Goal: Task Accomplishment & Management: Manage account settings

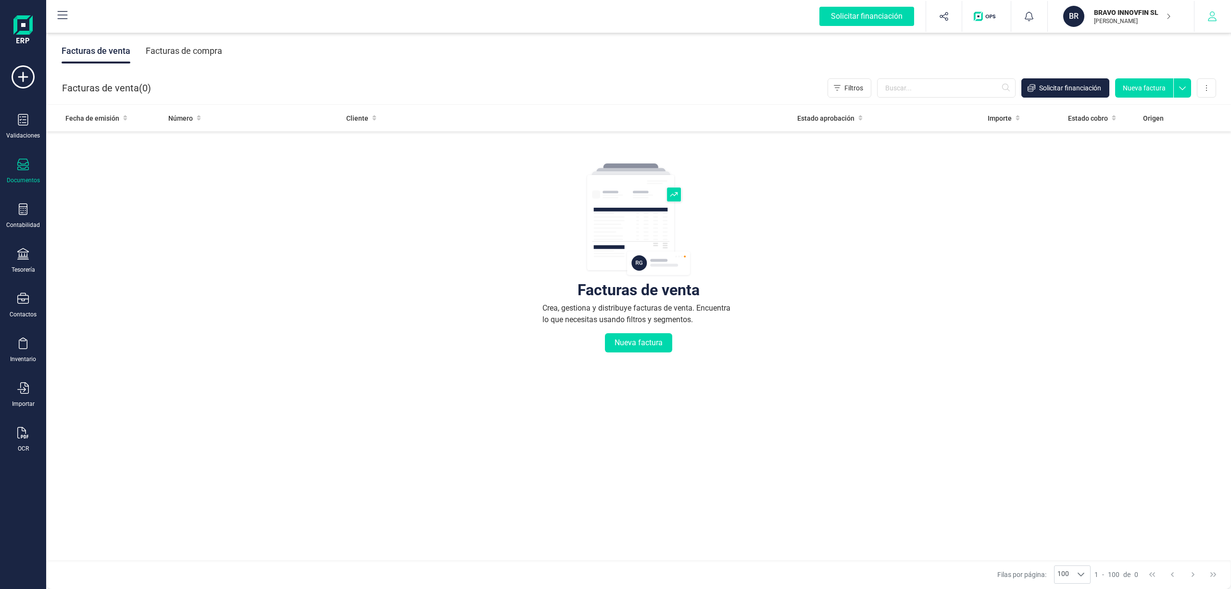
click at [1215, 17] on icon "button" at bounding box center [1212, 17] width 10 height 10
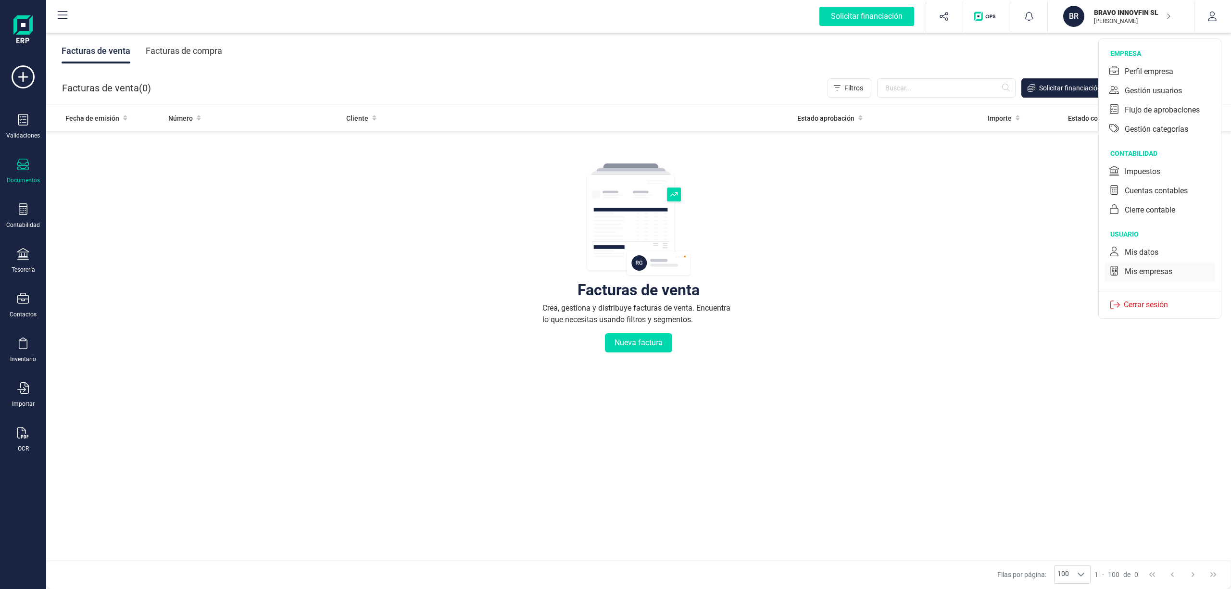
click at [1134, 272] on div "Mis empresas" at bounding box center [1148, 272] width 48 height 12
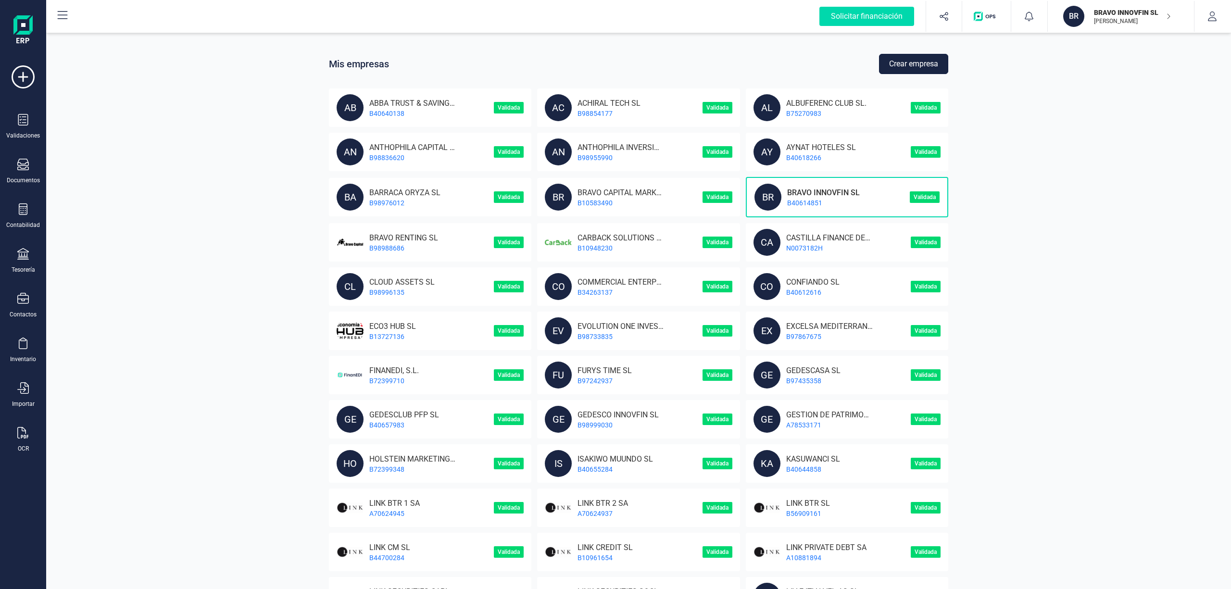
click at [904, 61] on button "Crear empresa" at bounding box center [913, 64] width 69 height 20
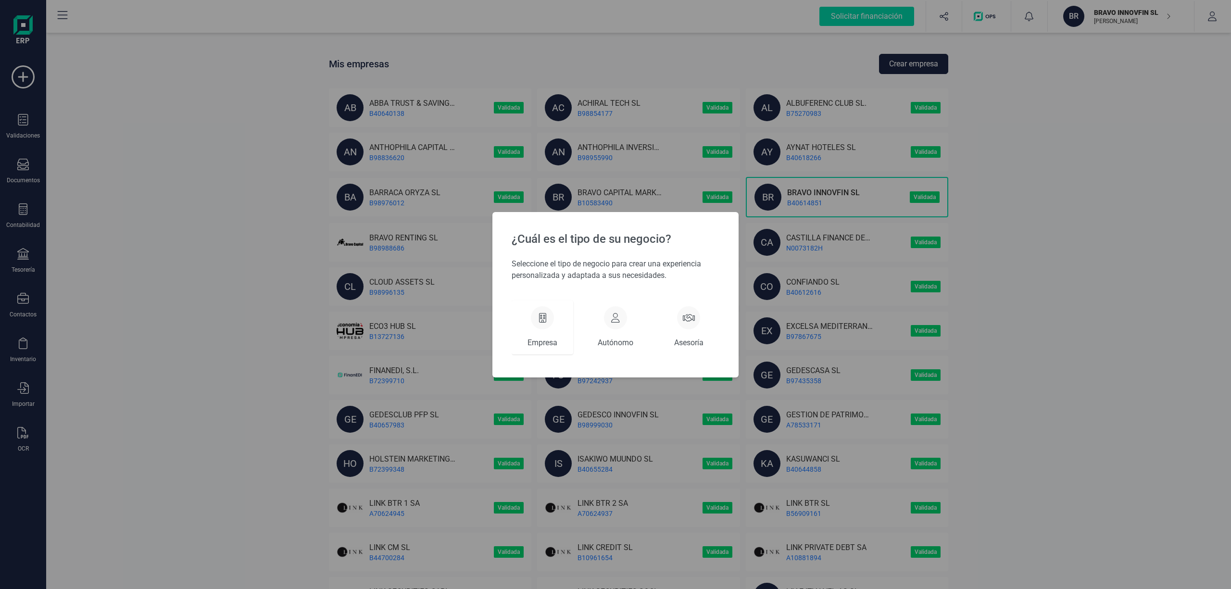
click at [531, 320] on div at bounding box center [542, 317] width 23 height 23
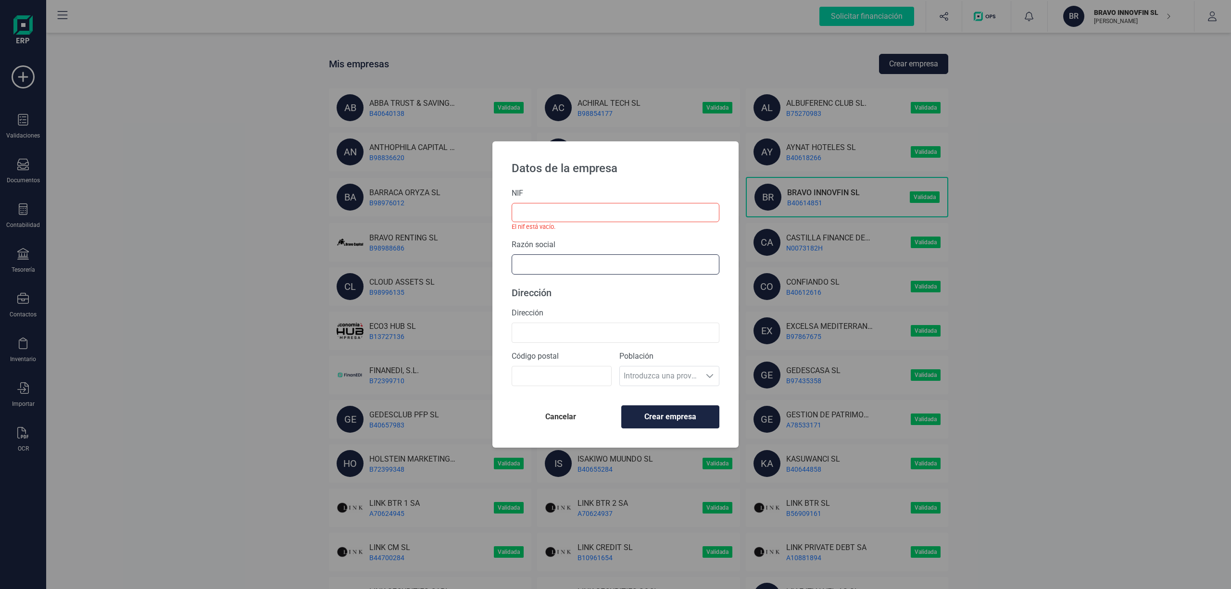
click at [539, 267] on input "text" at bounding box center [615, 264] width 208 height 20
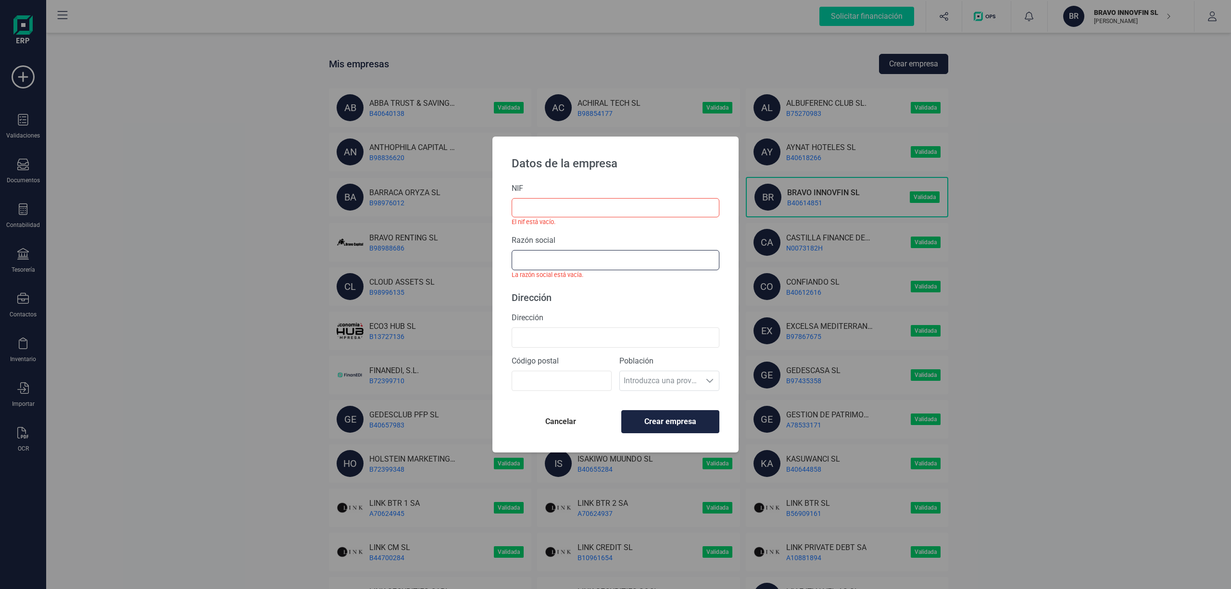
click at [552, 259] on input "text" at bounding box center [615, 260] width 208 height 20
paste input "TRADE ASSETS CAPITAL SL"
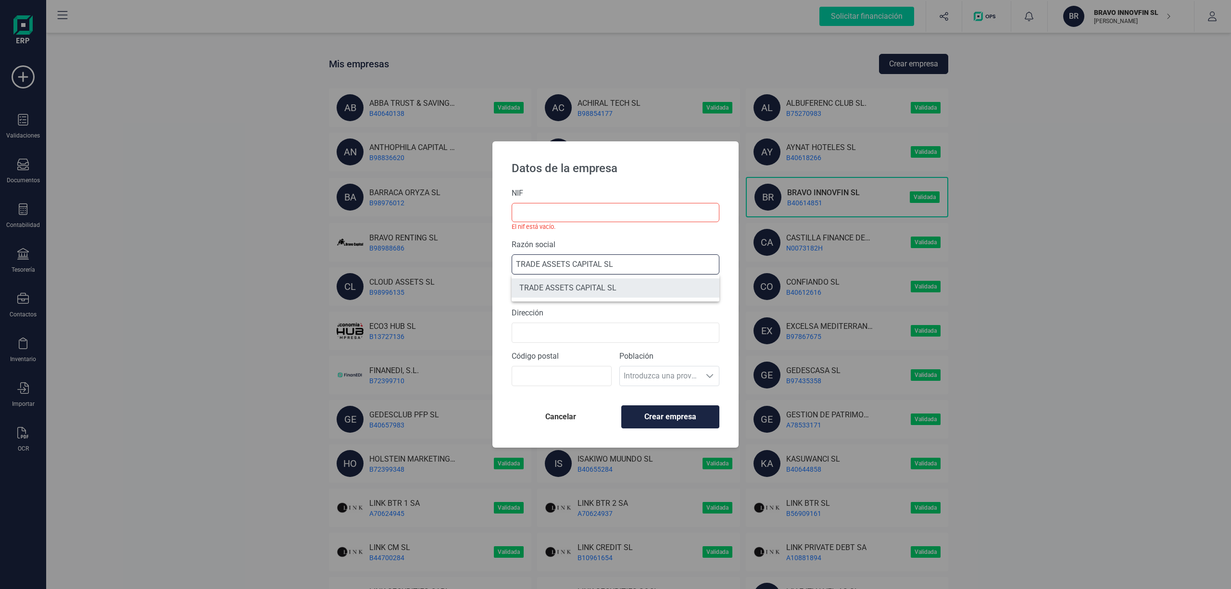
type input "TRADE ASSETS CAPITAL SL"
click at [600, 285] on li "TRADE ASSETS CAPITAL SL" at bounding box center [615, 287] width 208 height 19
type input "B75939405"
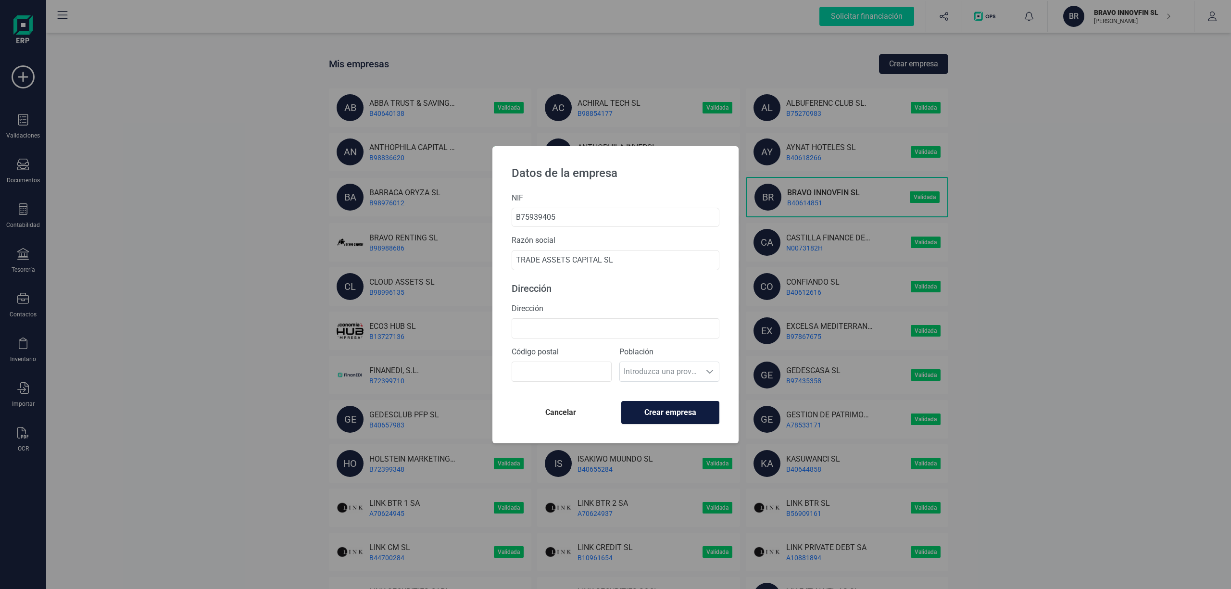
click at [669, 411] on span "Crear empresa" at bounding box center [670, 413] width 82 height 12
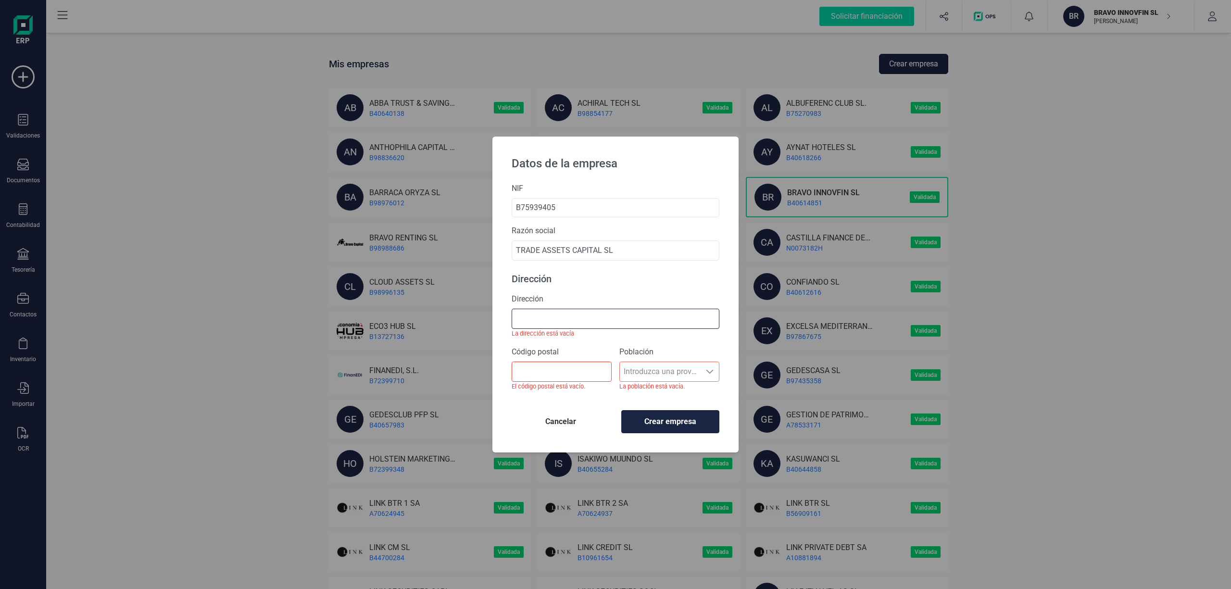
click at [535, 322] on input "Dirección" at bounding box center [615, 319] width 208 height 20
paste input "[STREET_ADDRESS][PERSON_NAME]"
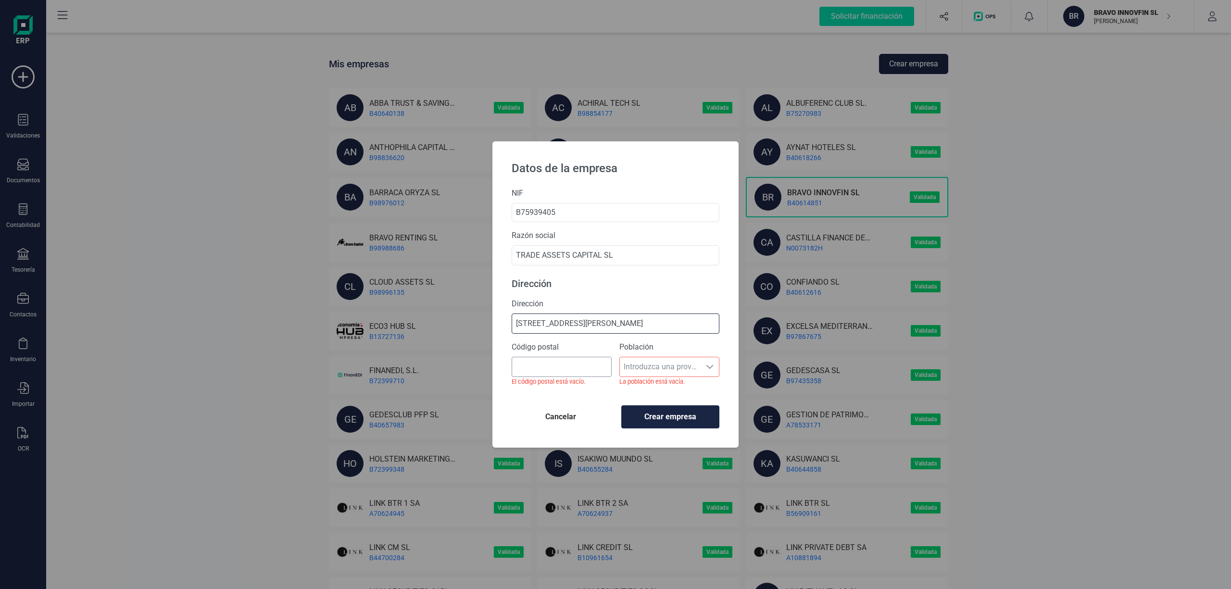
type input "[STREET_ADDRESS][PERSON_NAME]"
click at [550, 366] on input "Código postal" at bounding box center [561, 367] width 100 height 20
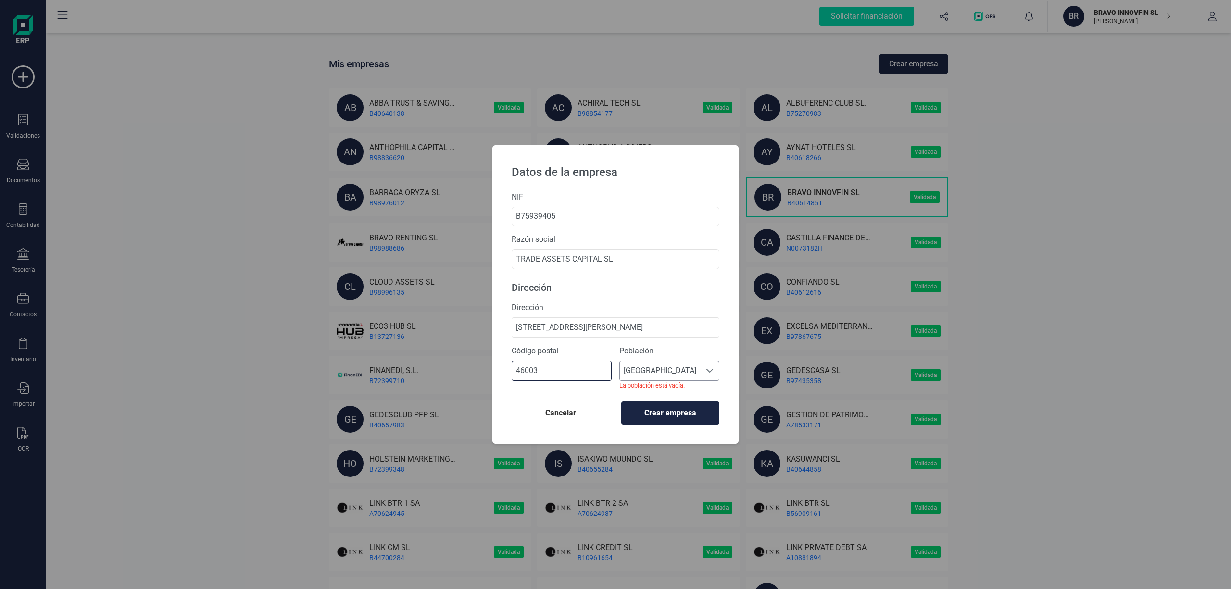
type input "46003"
click at [650, 371] on span "[GEOGRAPHIC_DATA]" at bounding box center [660, 370] width 81 height 19
click at [647, 388] on li "[GEOGRAPHIC_DATA]" at bounding box center [669, 395] width 100 height 19
click at [675, 412] on span "Crear empresa" at bounding box center [670, 413] width 82 height 12
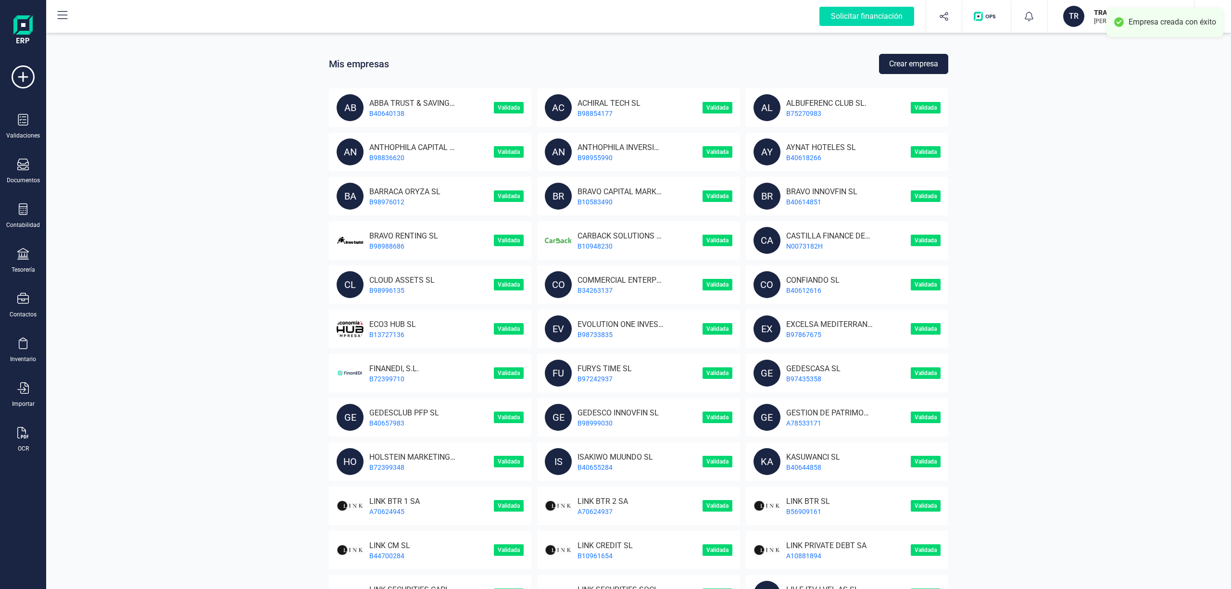
click at [1146, 153] on div "Mis empresas Crear empresa AB ABBA TRUST & SAVING SL B40640138 Validada AC ACHI…" at bounding box center [638, 511] width 1184 height 915
click at [1121, 372] on div "Mis empresas Crear empresa AB ABBA TRUST & SAVING SL B40640138 Validada AC ACHI…" at bounding box center [638, 511] width 1184 height 915
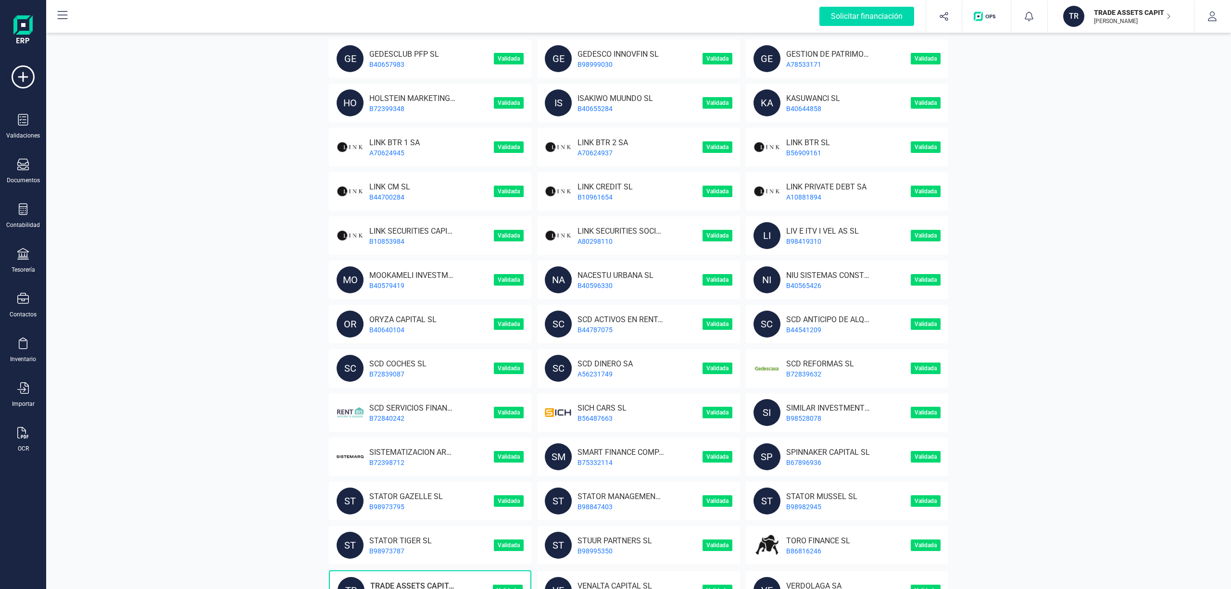
scroll to position [380, 0]
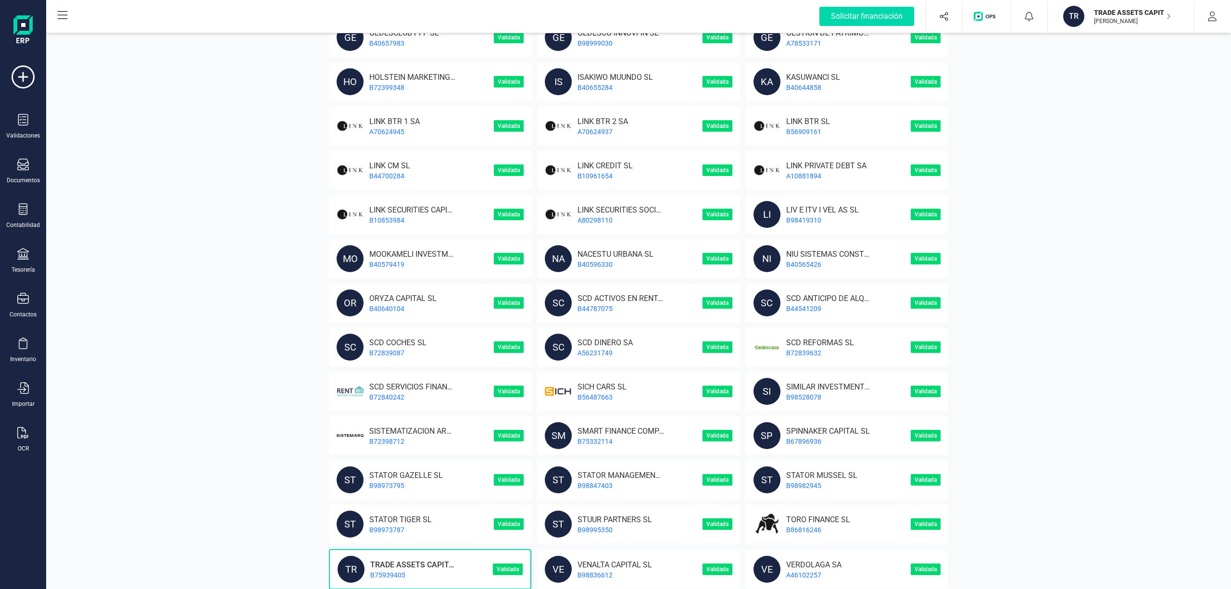
click at [422, 556] on div "TR TRADE ASSETS CAPITAL SL B75939405" at bounding box center [414, 569] width 155 height 27
click at [352, 571] on div "TR" at bounding box center [350, 569] width 27 height 27
click at [20, 260] on div at bounding box center [23, 255] width 12 height 14
click at [100, 161] on span "Cuentas bancarias" at bounding box center [117, 164] width 85 height 12
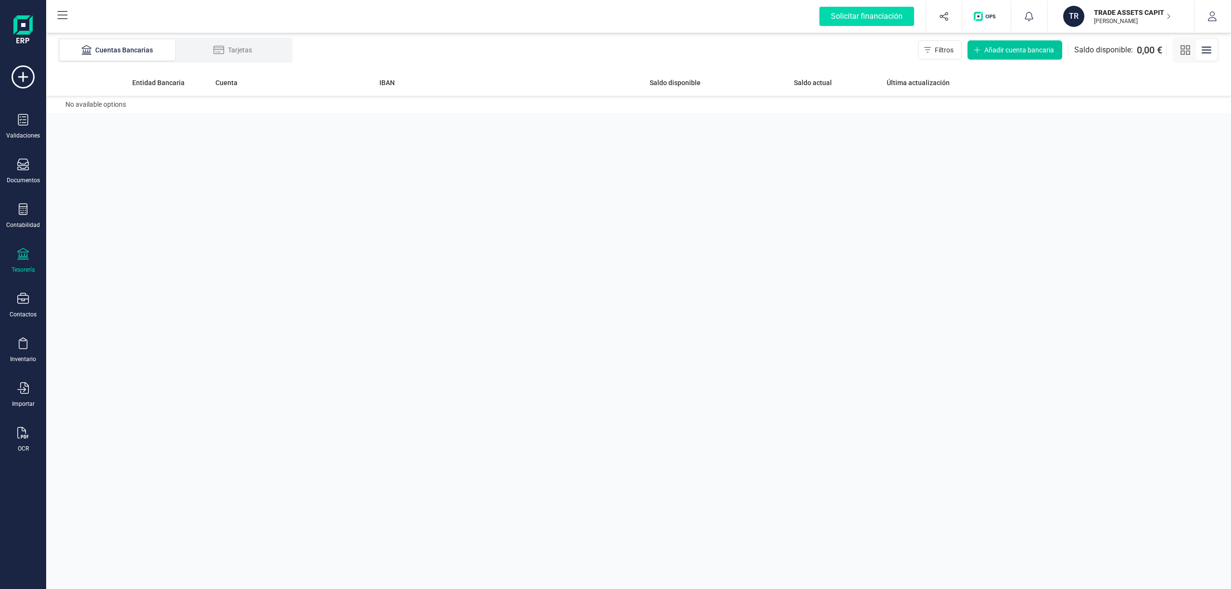
click at [1016, 46] on span "Añadir cuenta bancaria" at bounding box center [1019, 50] width 70 height 10
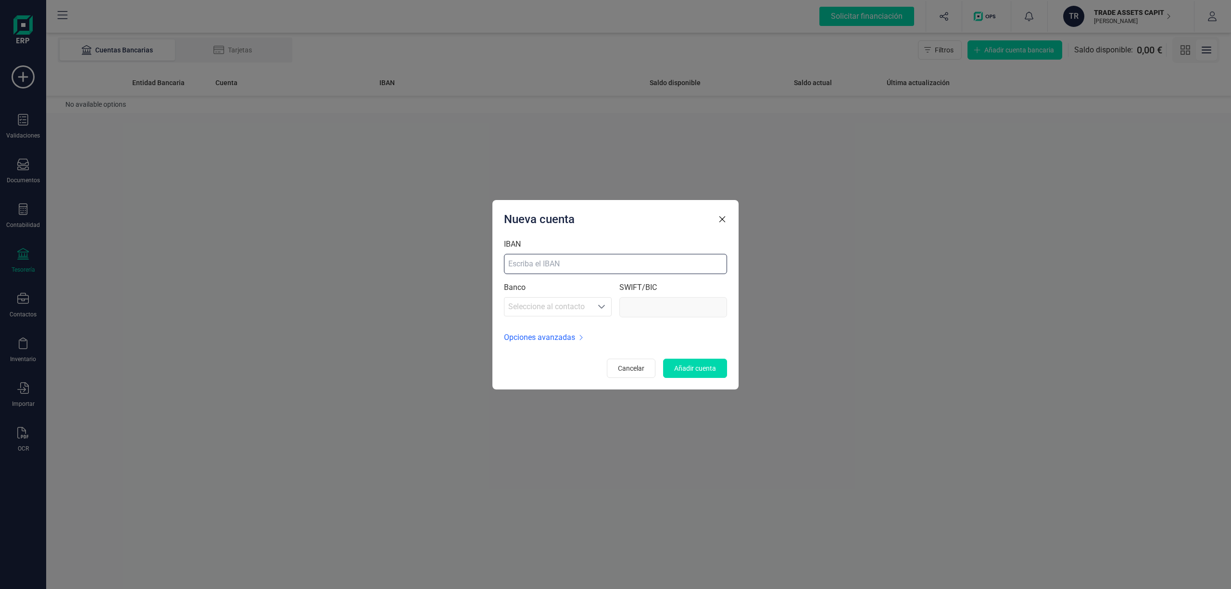
click at [536, 263] on input "IBAN" at bounding box center [615, 264] width 223 height 20
paste input "[FINANCIAL_ID]"
type input "[FINANCIAL_ID]"
type input "[SWIFT_CODE]"
type input "[FINANCIAL_ID]"
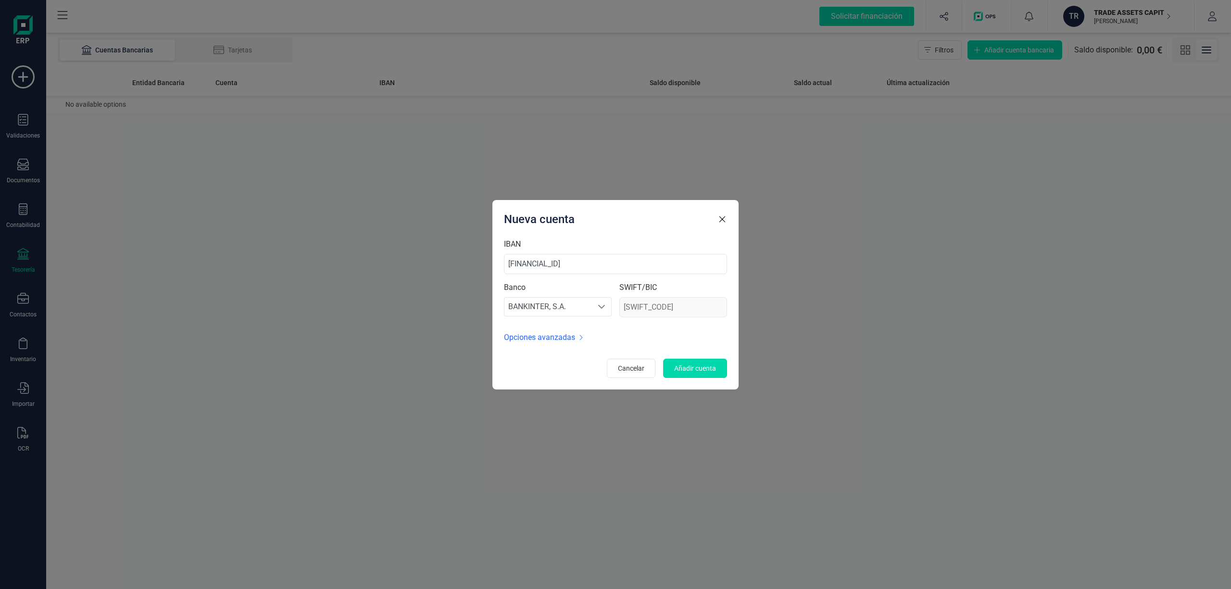
click at [568, 336] on span "Opciones avanzadas" at bounding box center [539, 338] width 71 height 12
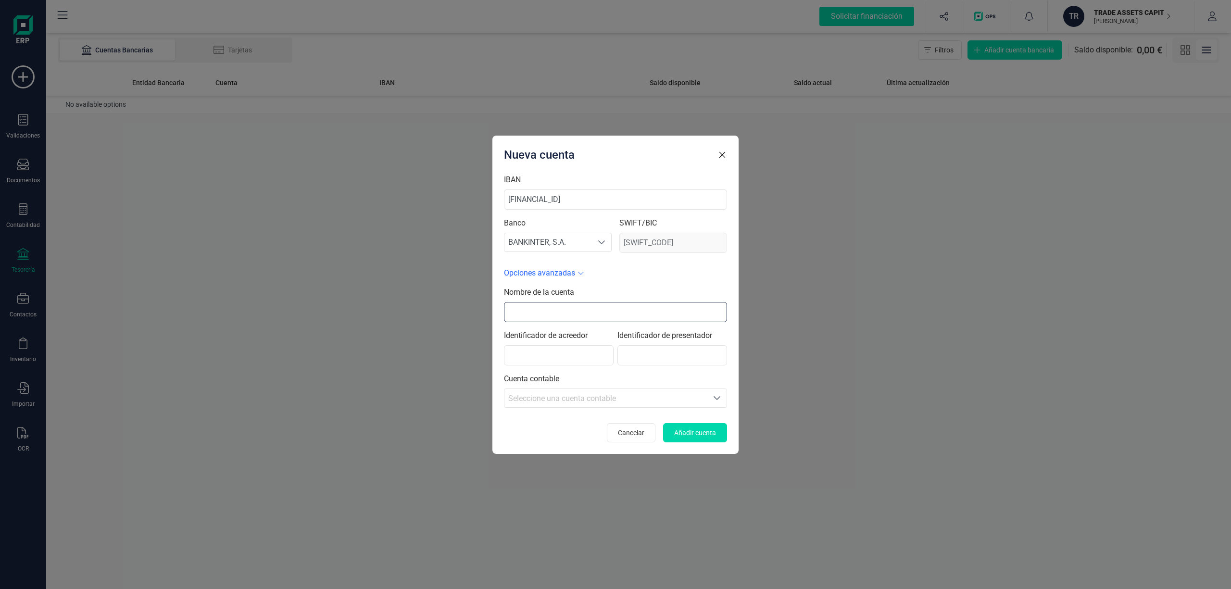
click at [590, 314] on input "text" at bounding box center [615, 312] width 223 height 20
type input "BANKINTER"
click at [693, 433] on span "Añadir cuenta" at bounding box center [695, 433] width 42 height 10
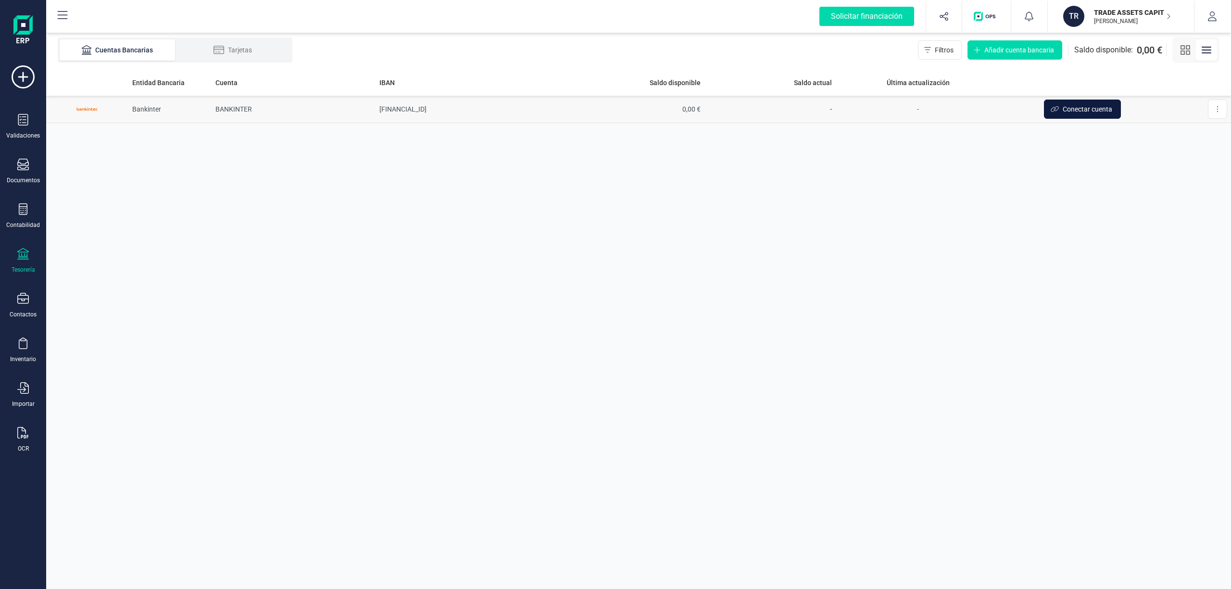
click at [1079, 108] on span "Conectar cuenta" at bounding box center [1087, 109] width 50 height 10
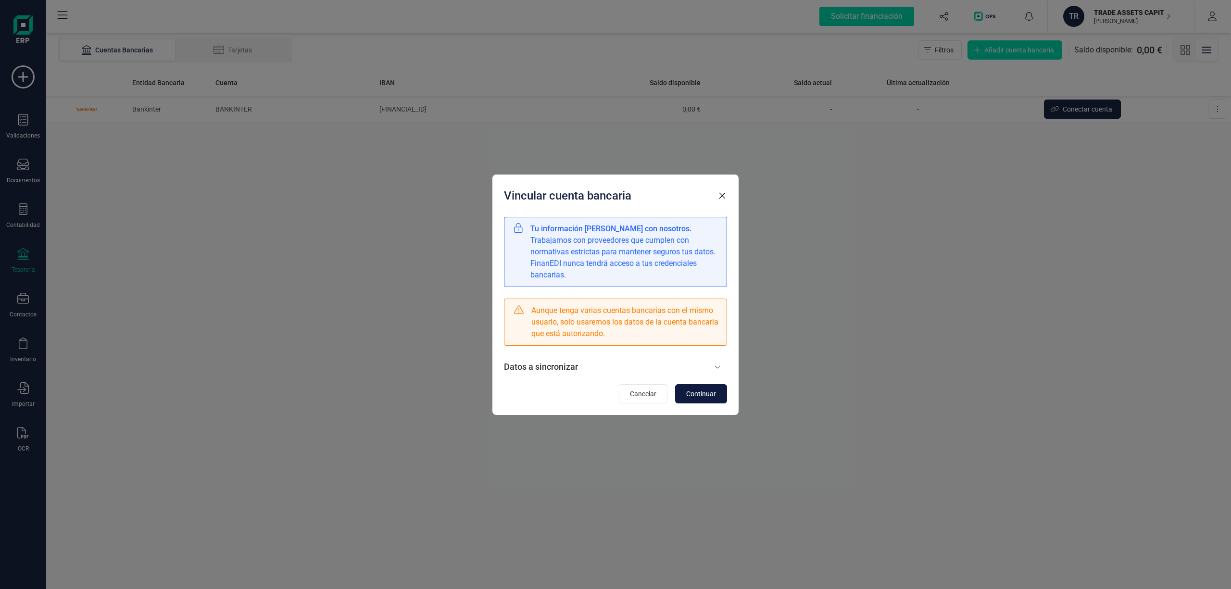
click at [704, 391] on span "Continuar" at bounding box center [701, 394] width 30 height 10
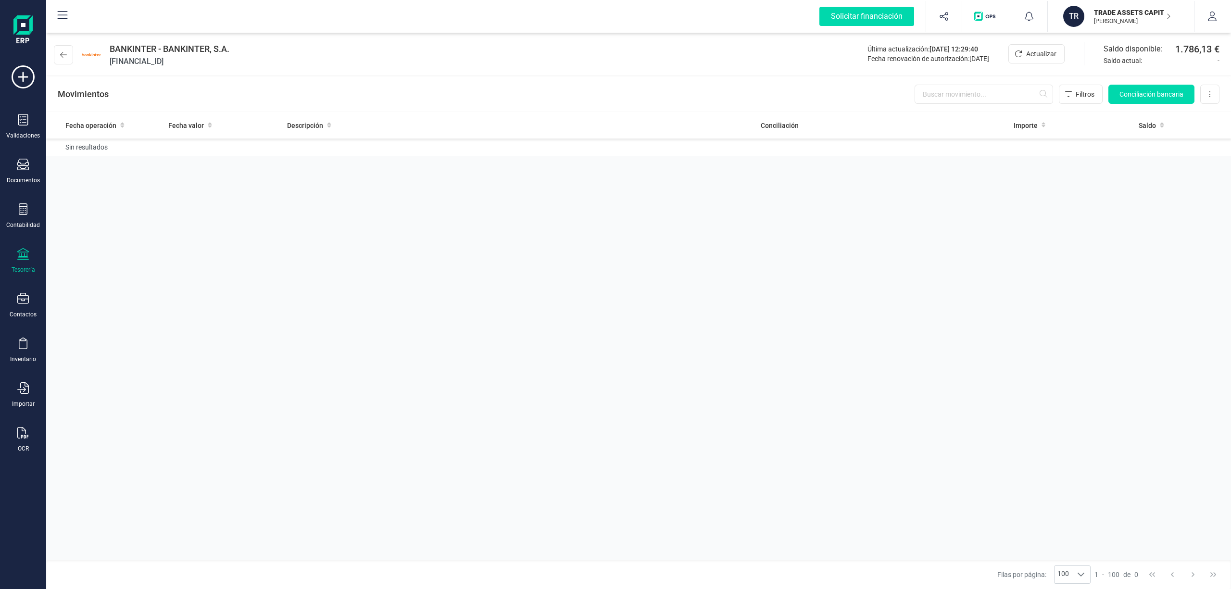
click at [50, 50] on div "BANKINTER - BANKINTER, S.A. [FINANCIAL_ID] Última actualización: [DATE] 12:29:4…" at bounding box center [638, 53] width 1184 height 44
click at [56, 55] on button at bounding box center [63, 54] width 19 height 19
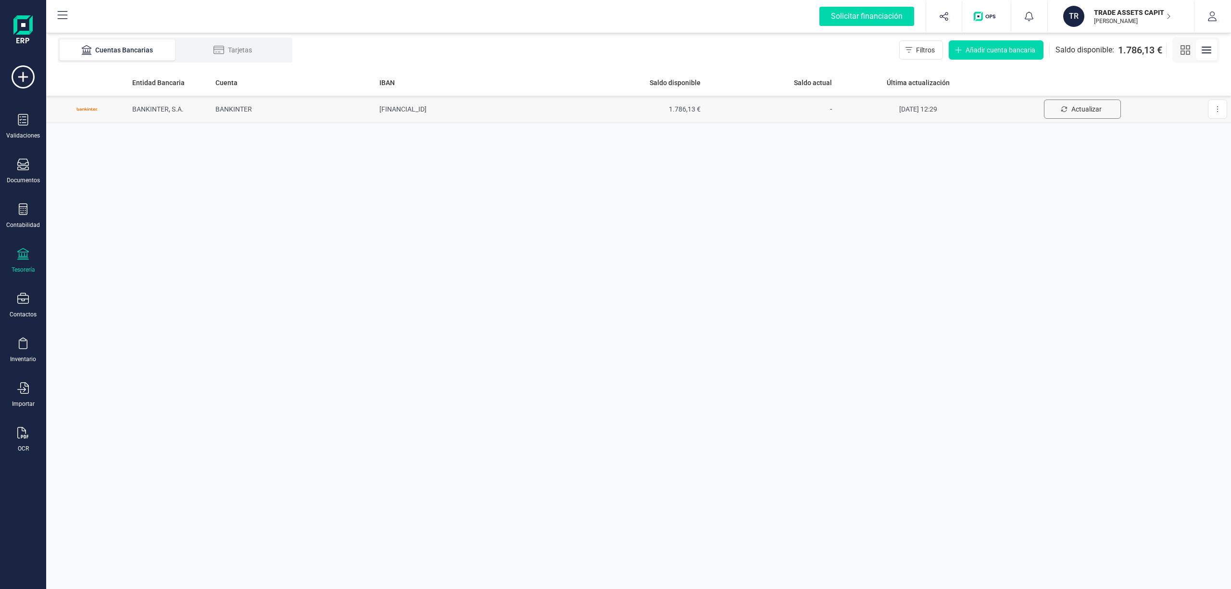
click at [1079, 107] on span "Actualizar" at bounding box center [1086, 109] width 30 height 10
